Goal: Transaction & Acquisition: Purchase product/service

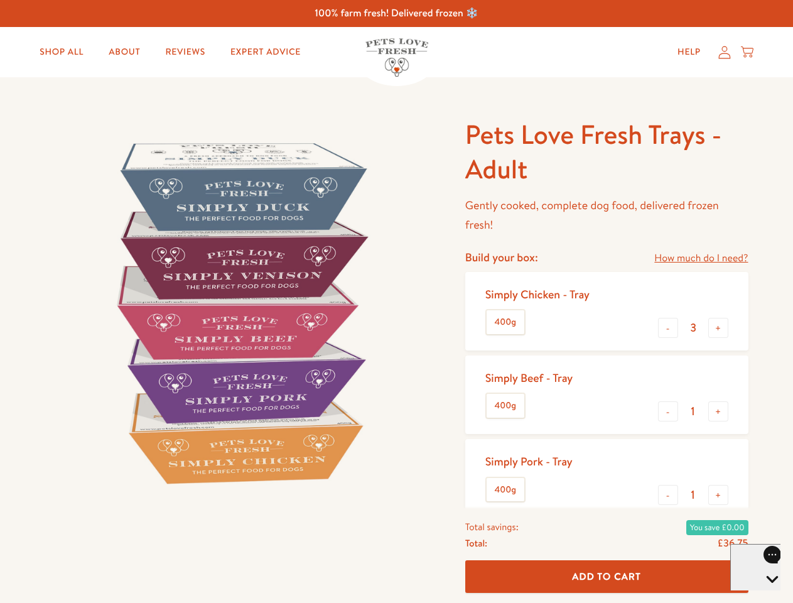
click at [396, 301] on img at bounding box center [240, 312] width 390 height 390
click at [700, 258] on link "How much do I need?" at bounding box center [701, 258] width 94 height 17
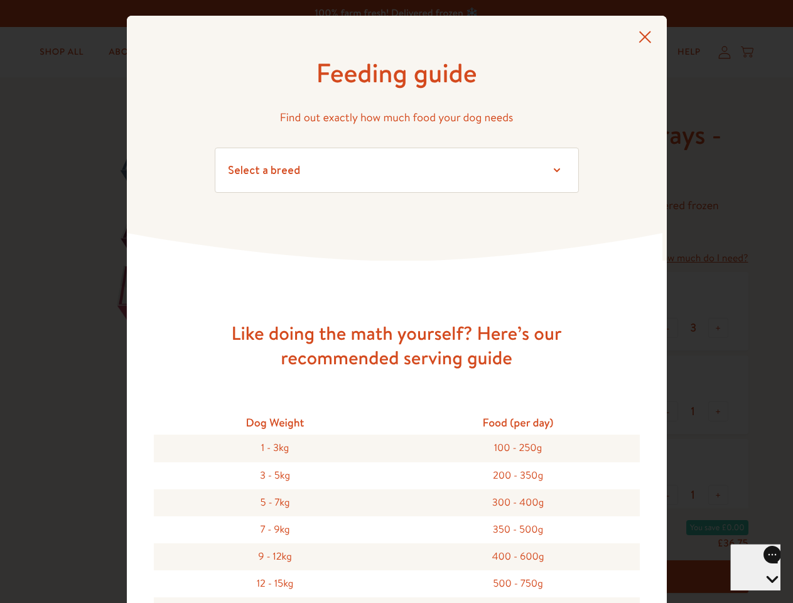
click at [668, 328] on div "Feeding guide Find out exactly how much food your dog needs Select a breed Affe…" at bounding box center [396, 301] width 793 height 603
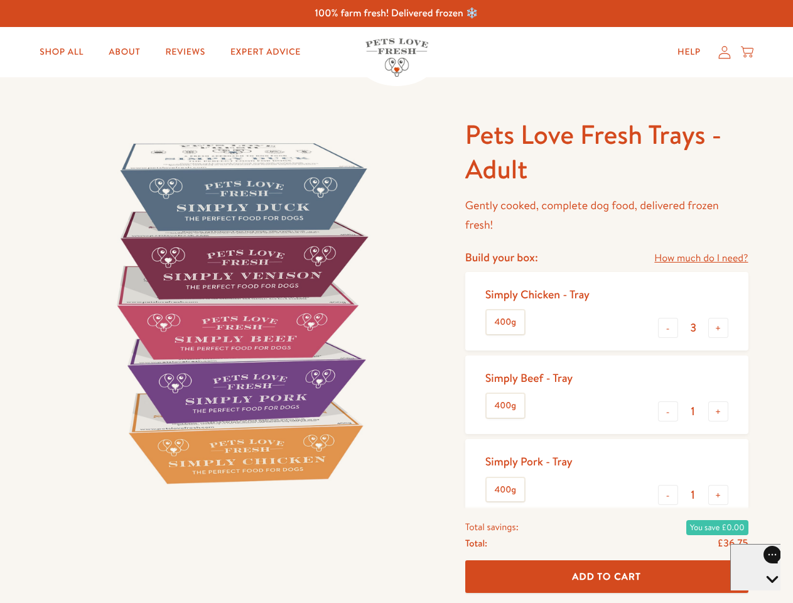
click at [718, 328] on button "+" at bounding box center [718, 328] width 20 height 20
type input "4"
click at [668, 411] on button "-" at bounding box center [668, 411] width 20 height 20
click at [718, 411] on button "+" at bounding box center [718, 411] width 20 height 20
type input "1"
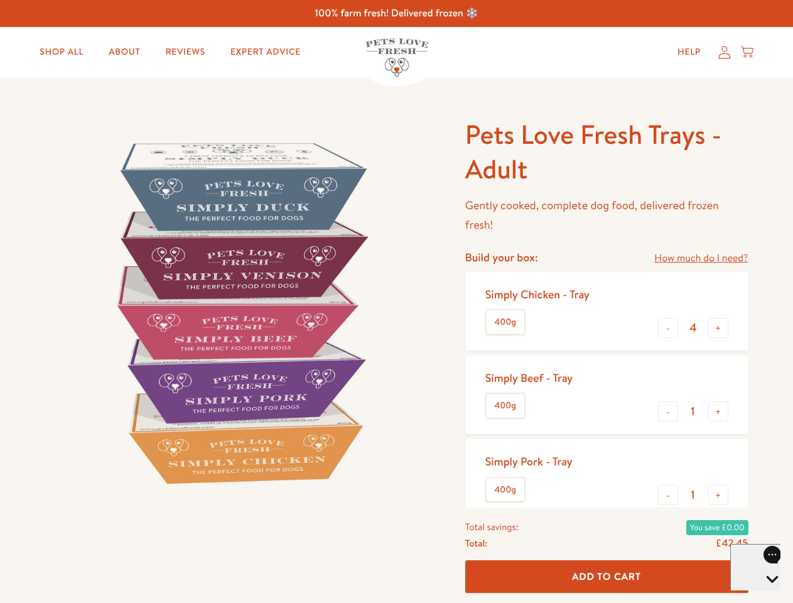
click at [668, 495] on button "-" at bounding box center [668, 495] width 20 height 20
click at [718, 495] on button "+" at bounding box center [718, 495] width 20 height 20
type input "1"
click at [606, 576] on span "Add To Cart" at bounding box center [606, 575] width 69 height 13
click at [766, 594] on icon "Open gorgias live chat" at bounding box center [772, 600] width 12 height 12
